Goal: Information Seeking & Learning: Understand process/instructions

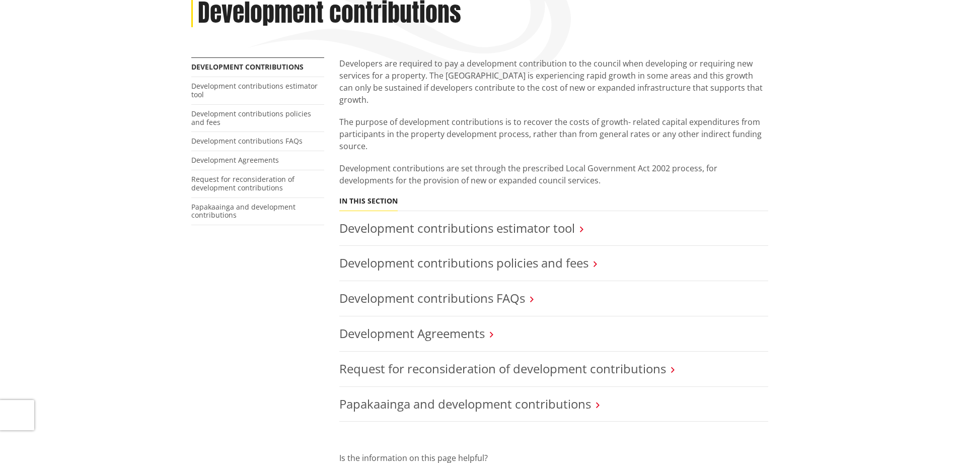
scroll to position [252, 0]
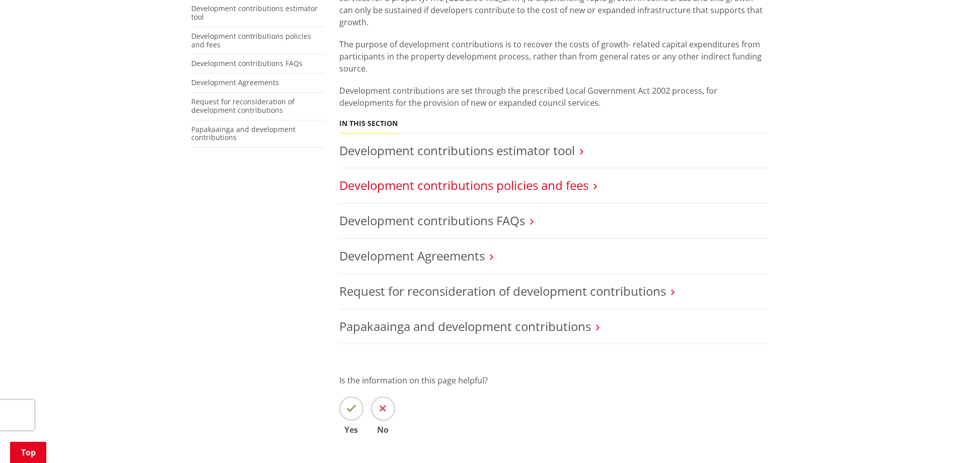
click at [472, 177] on link "Development contributions policies and fees" at bounding box center [463, 185] width 249 height 17
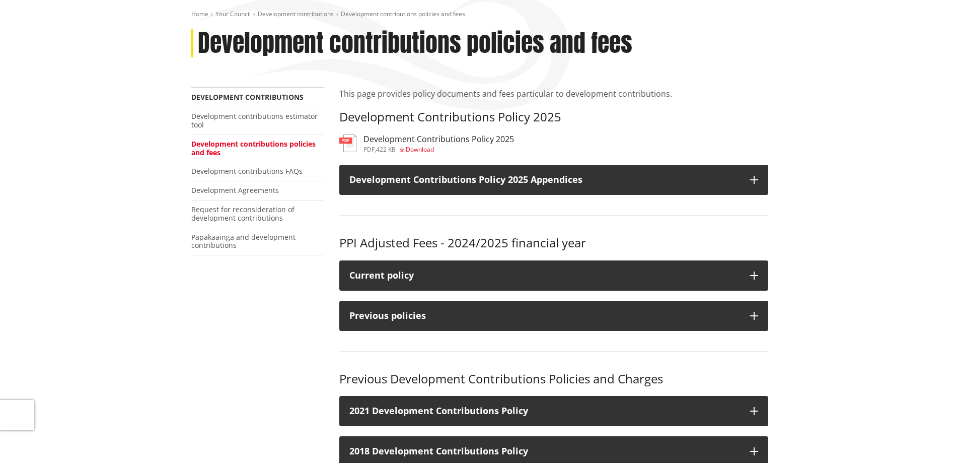
scroll to position [168, 0]
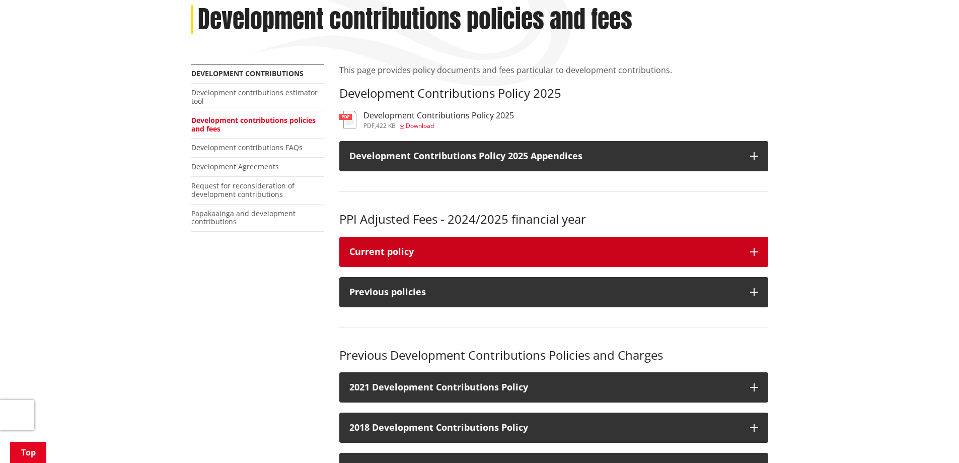
click at [526, 244] on button "Current policy" at bounding box center [553, 252] width 429 height 30
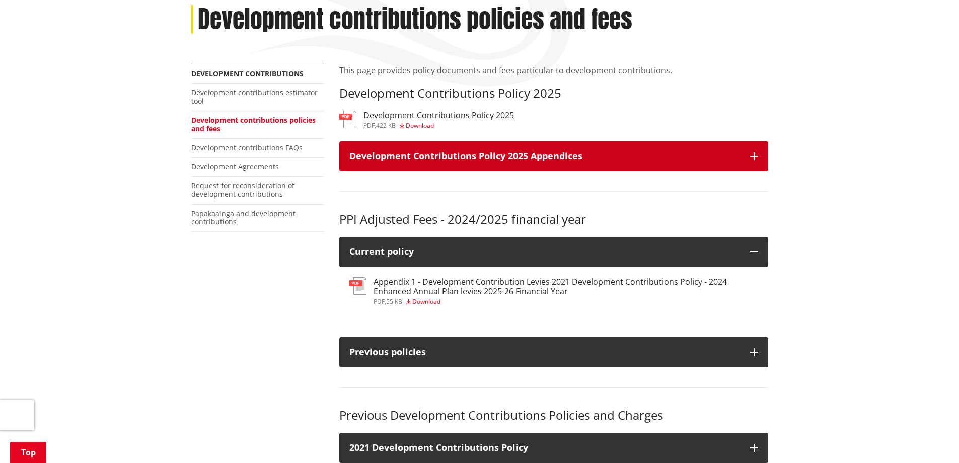
click at [480, 152] on h3 "Development Contributions Policy 2025 Appendices" at bounding box center [545, 156] width 391 height 10
